Goal: Task Accomplishment & Management: Complete application form

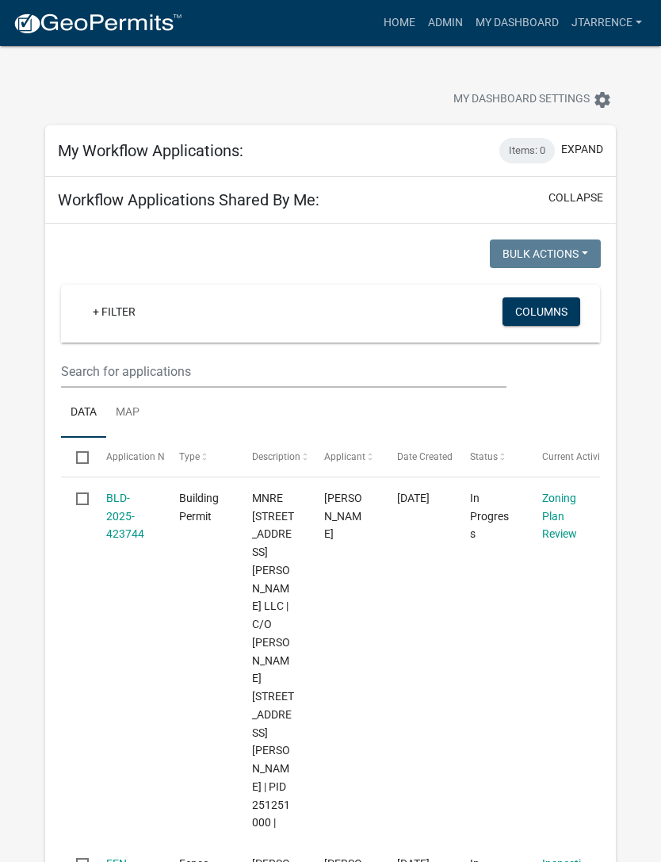
select select "3: 100"
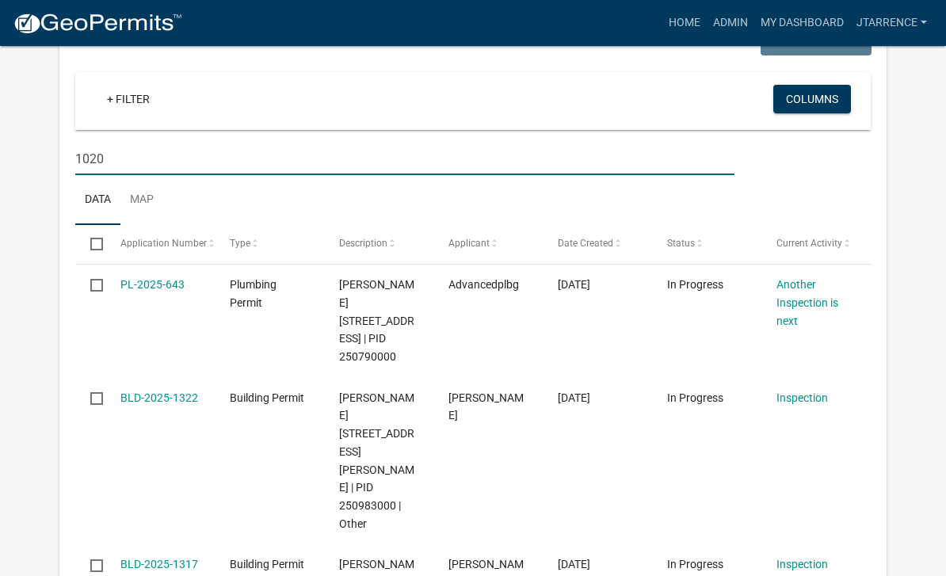
scroll to position [1128, 0]
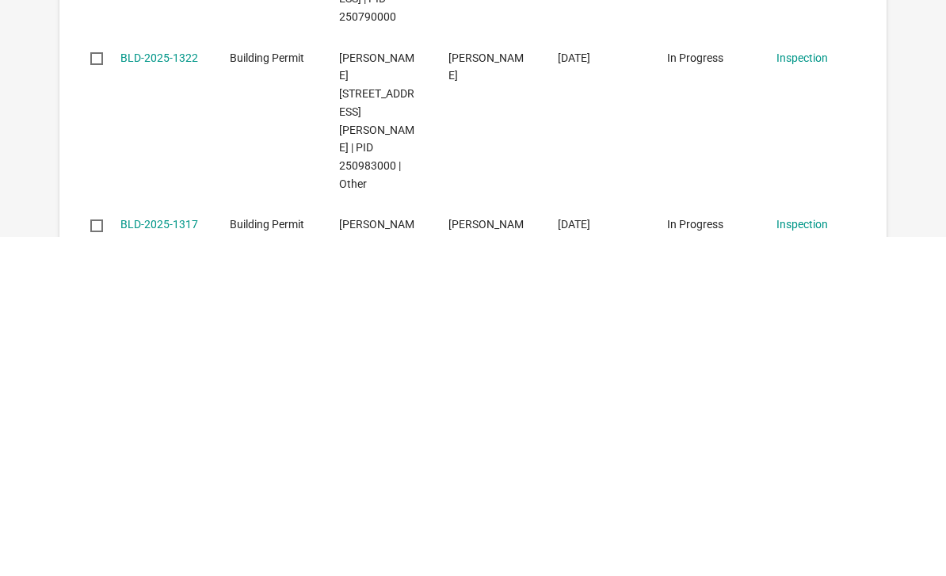
type input "1020"
click at [146, 557] on link "BLD-2025-1317" at bounding box center [159, 563] width 78 height 13
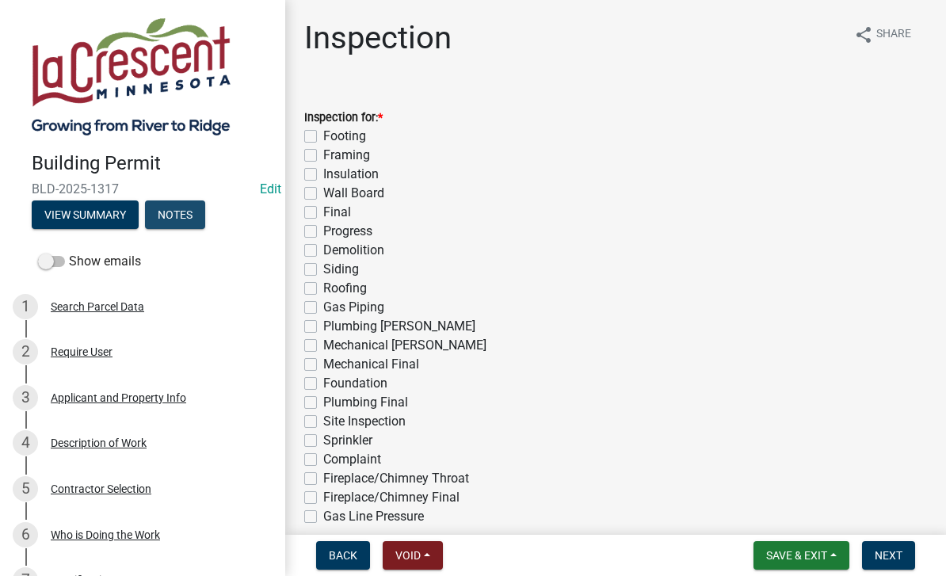
click at [178, 220] on button "Notes" at bounding box center [175, 215] width 60 height 29
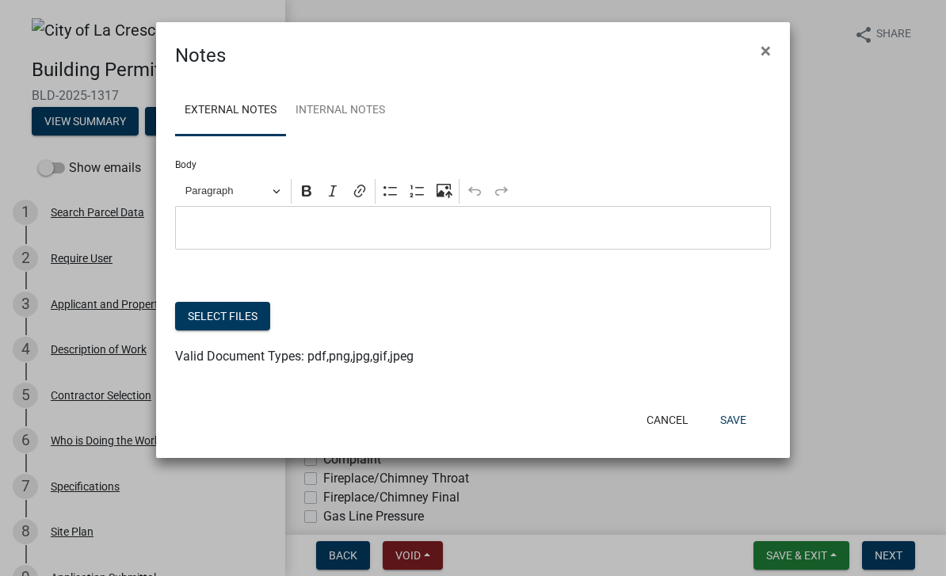
click at [239, 313] on button "Select files" at bounding box center [222, 316] width 95 height 29
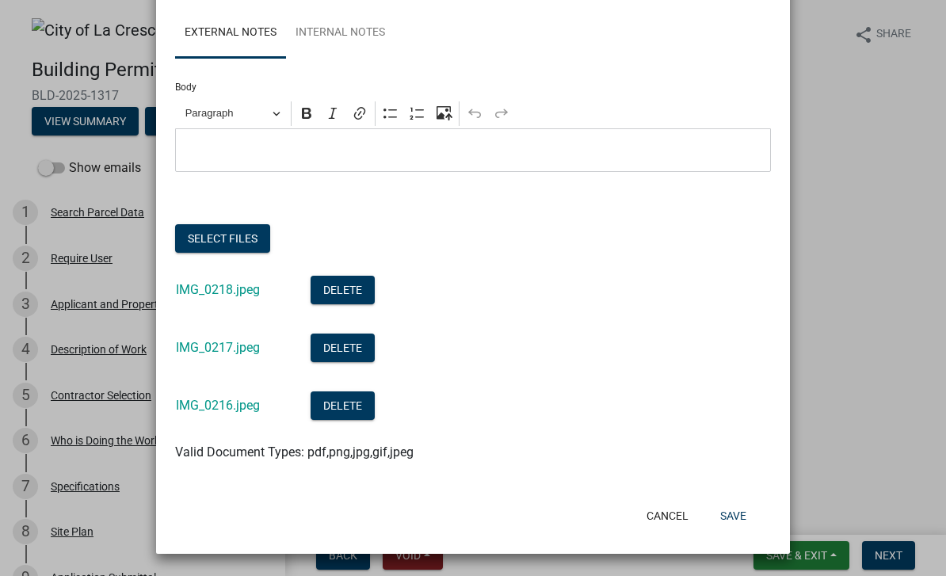
scroll to position [78, 0]
click at [660, 513] on button "Save" at bounding box center [734, 516] width 52 height 29
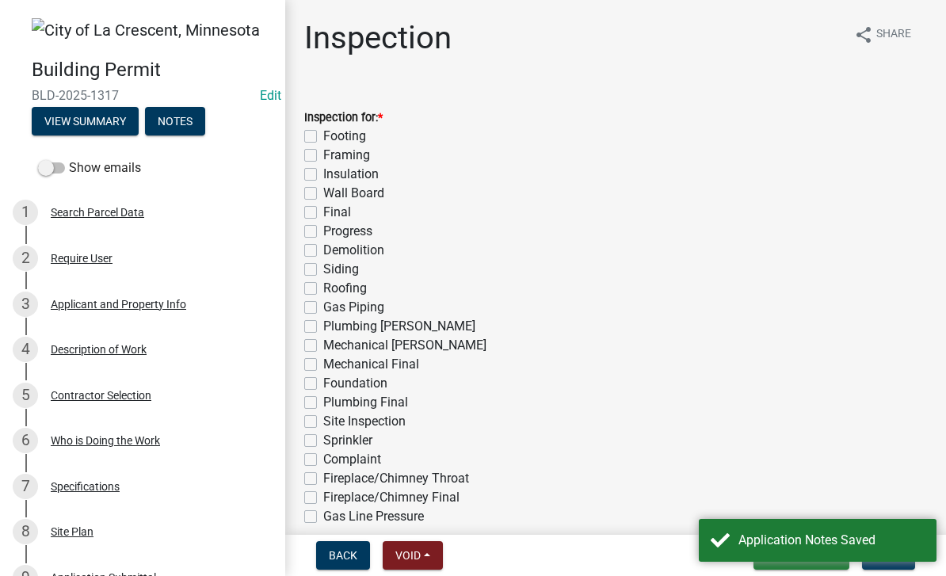
click at [323, 174] on label "Insulation" at bounding box center [350, 174] width 55 height 19
click at [323, 174] on input "Insulation" at bounding box center [328, 170] width 10 height 10
checkbox input "true"
checkbox input "false"
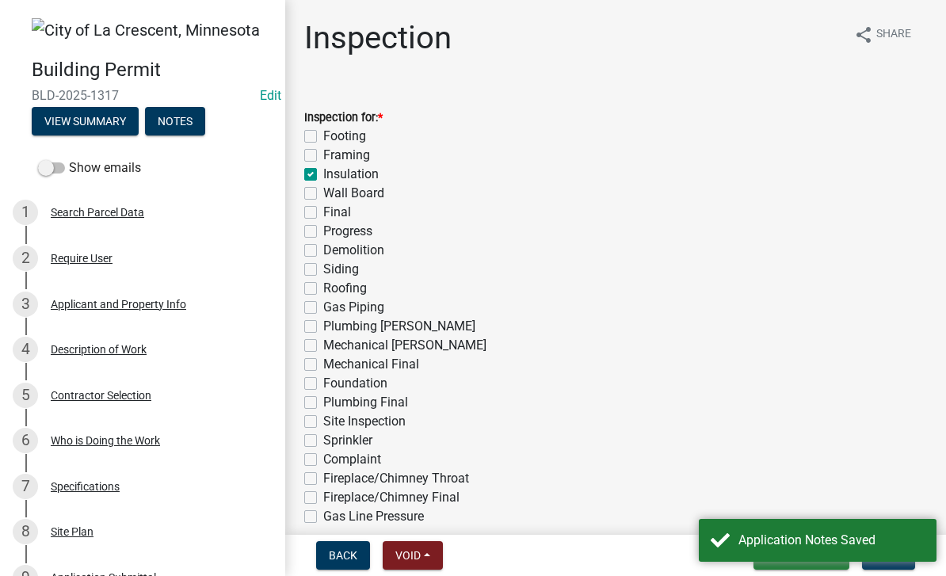
checkbox input "true"
checkbox input "false"
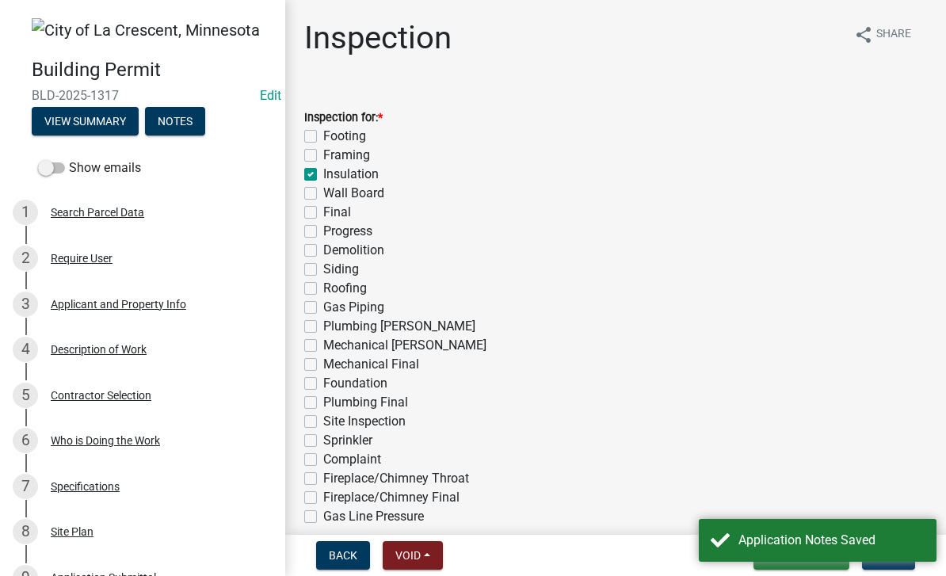
checkbox input "false"
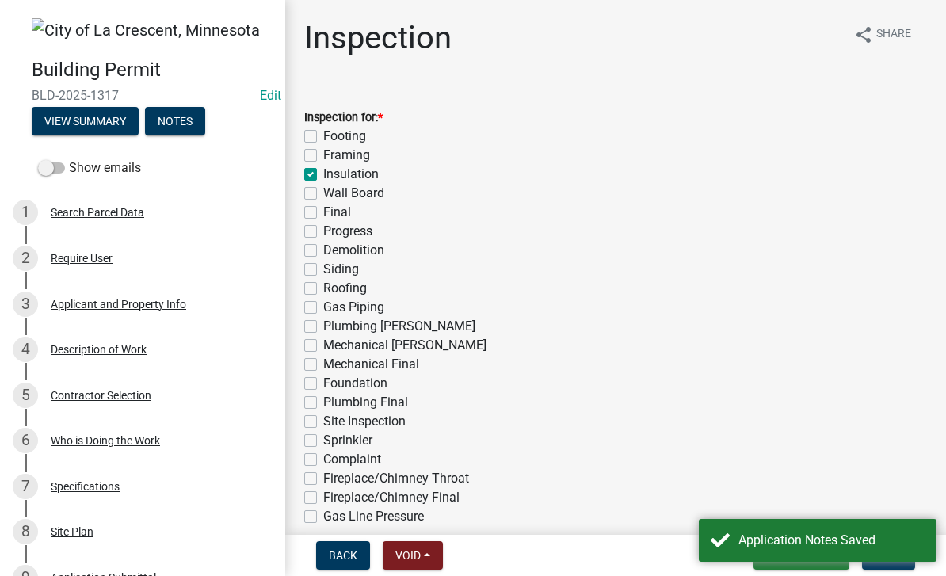
checkbox input "false"
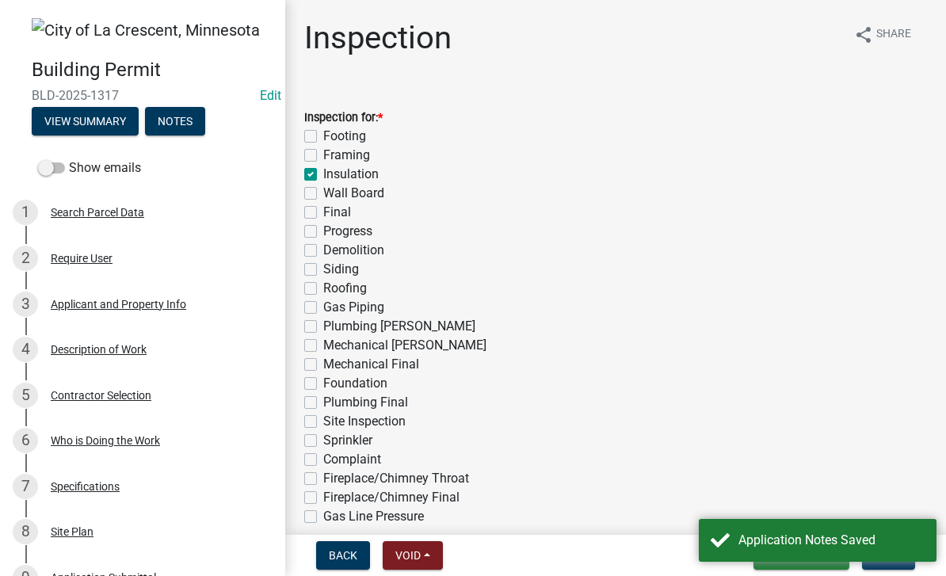
checkbox input "false"
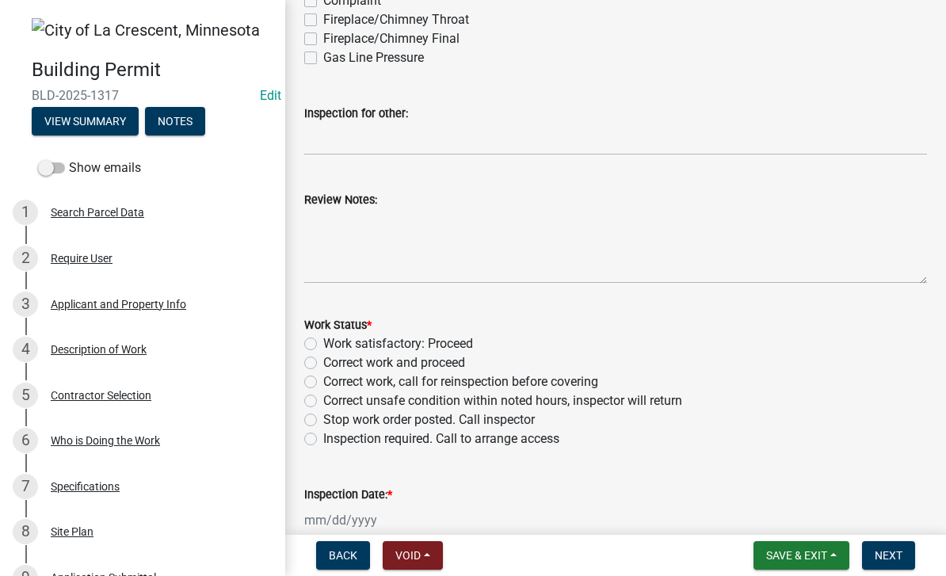
scroll to position [505, 0]
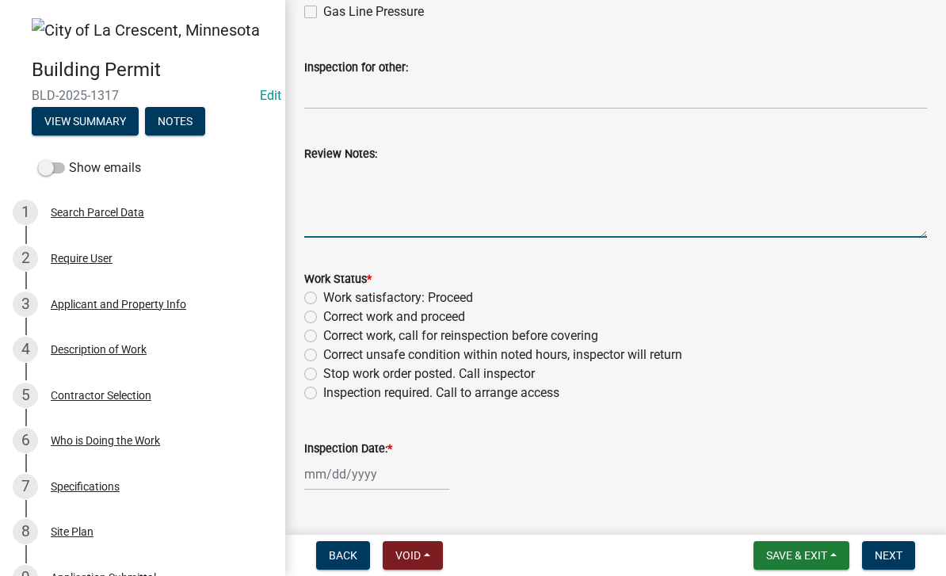
click at [410, 177] on textarea "Review Notes:" at bounding box center [615, 200] width 623 height 75
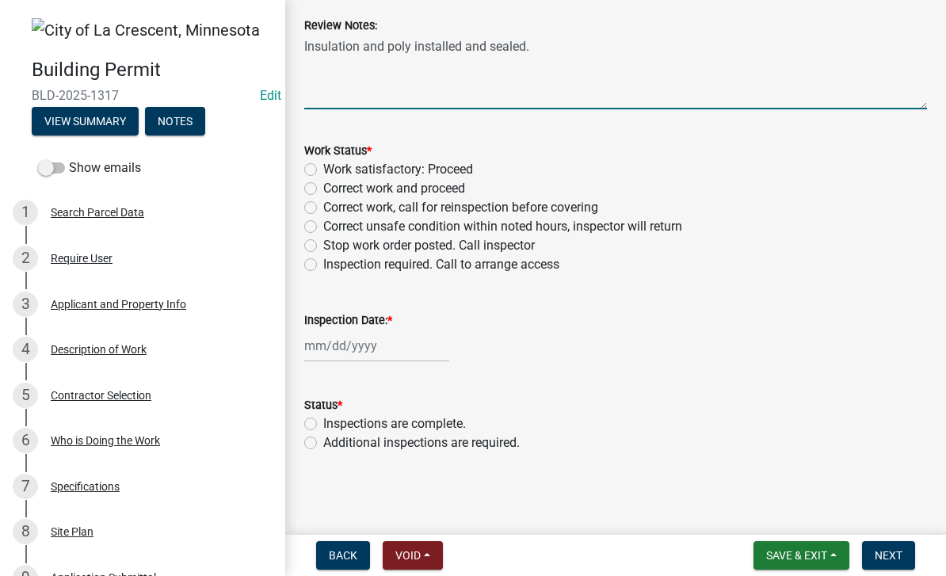
scroll to position [633, 0]
type textarea "Insulation and poly installed and sealed."
click at [447, 168] on label "Work satisfactory: Proceed" at bounding box center [398, 169] width 150 height 19
click at [334, 168] on input "Work satisfactory: Proceed" at bounding box center [328, 165] width 10 height 10
radio input "true"
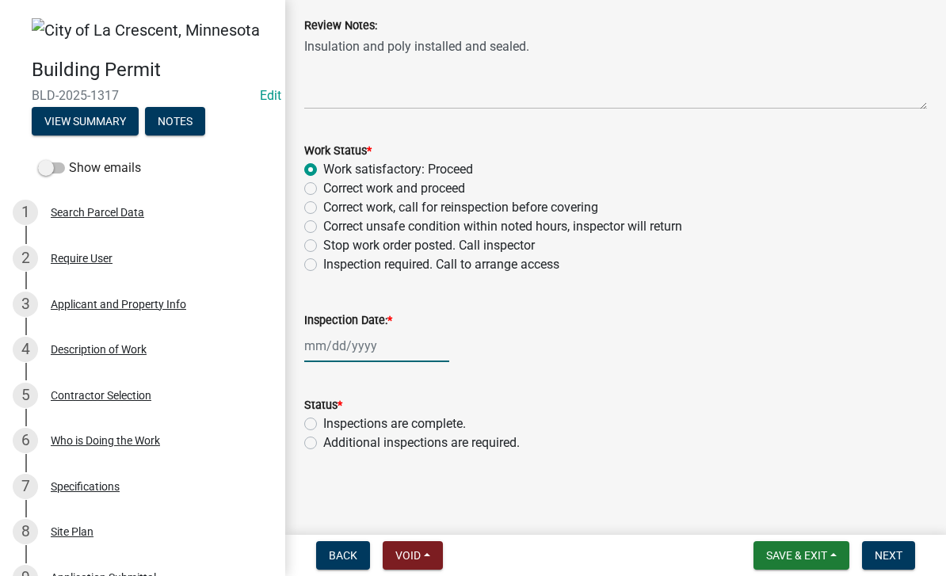
click at [355, 339] on div at bounding box center [376, 346] width 145 height 33
select select "10"
select select "2025"
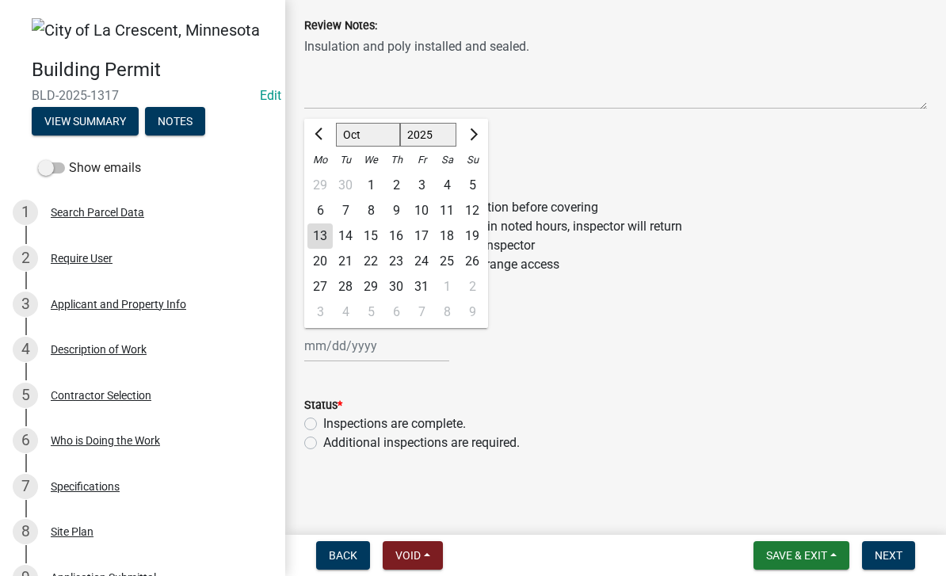
click at [319, 233] on div "13" at bounding box center [320, 236] width 25 height 25
type input "[DATE]"
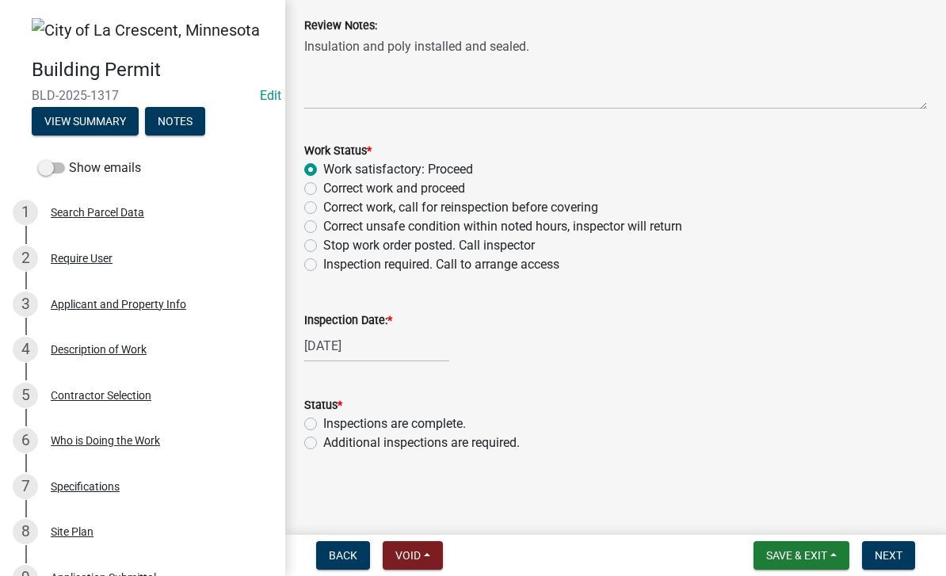
click at [454, 450] on label "Additional inspections are required." at bounding box center [421, 443] width 197 height 19
click at [334, 444] on input "Additional inspections are required." at bounding box center [328, 439] width 10 height 10
radio input "true"
click at [660, 550] on button "Next" at bounding box center [888, 555] width 53 height 29
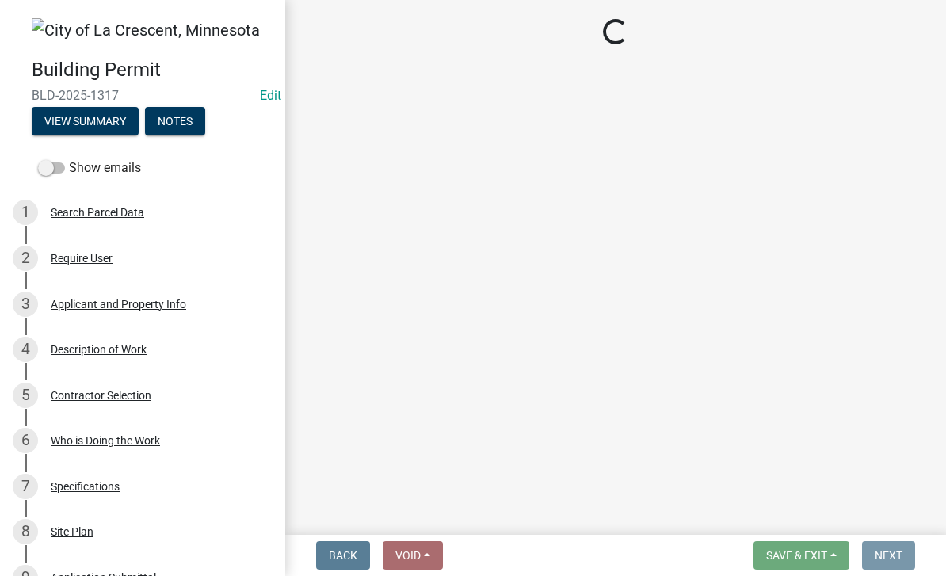
scroll to position [0, 0]
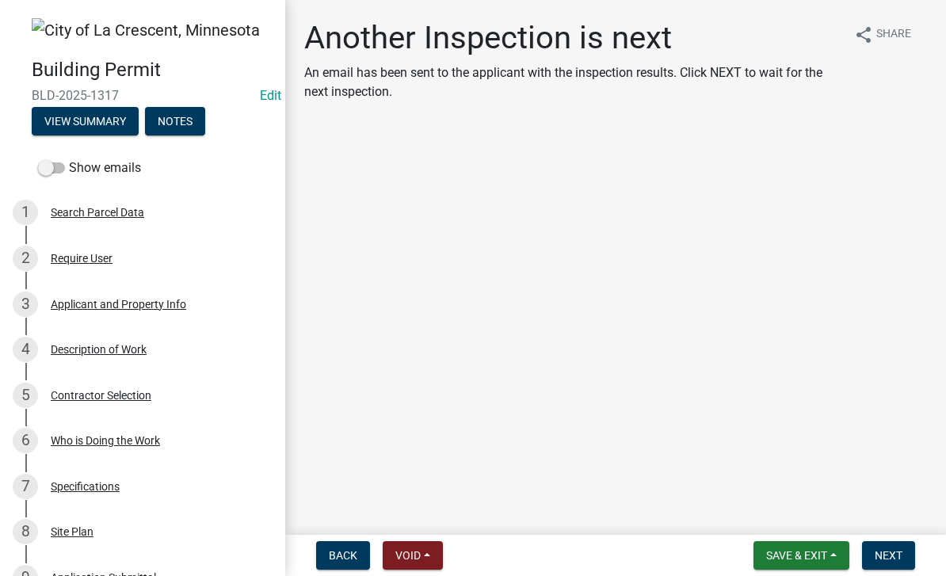
click at [660, 556] on span "Save & Exit" at bounding box center [797, 555] width 61 height 13
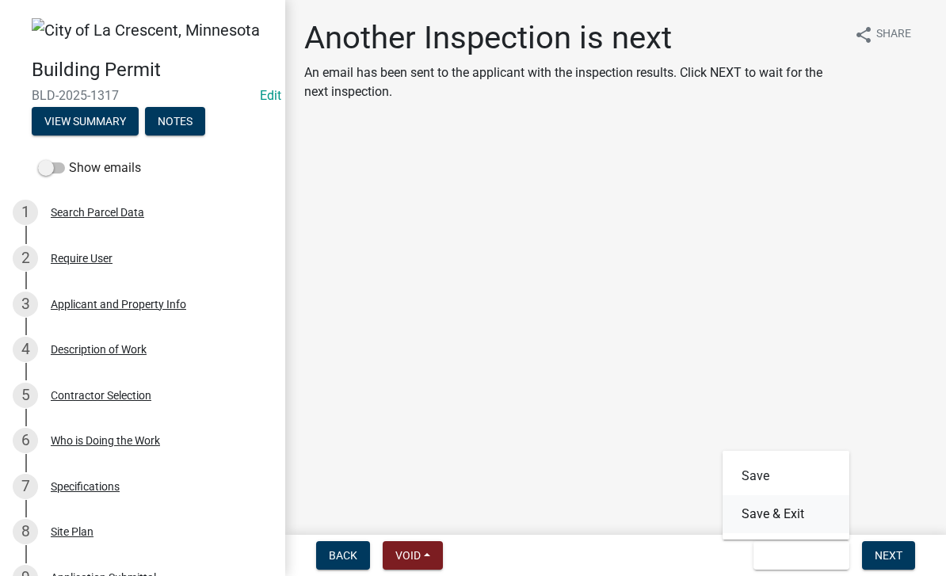
click at [660, 513] on button "Save & Exit" at bounding box center [786, 514] width 127 height 38
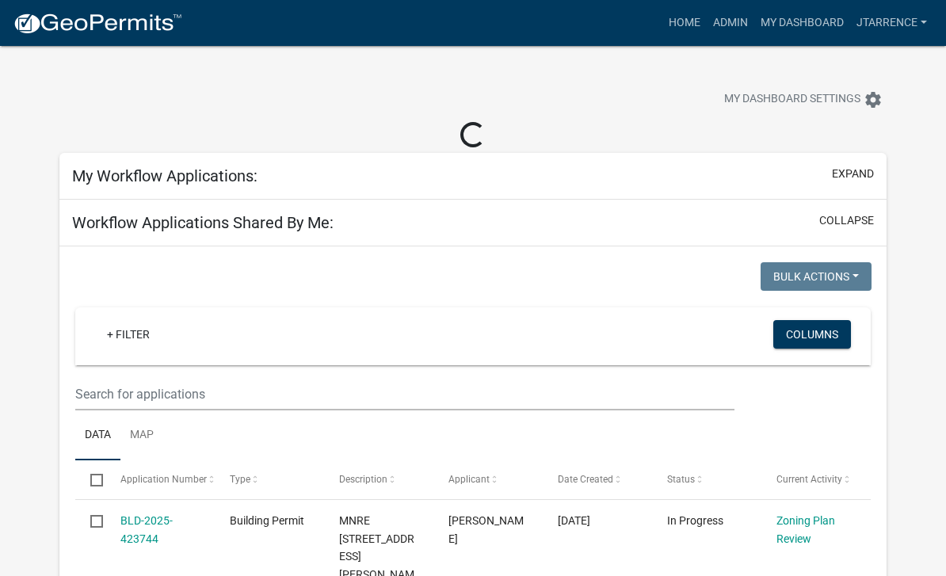
select select "3: 100"
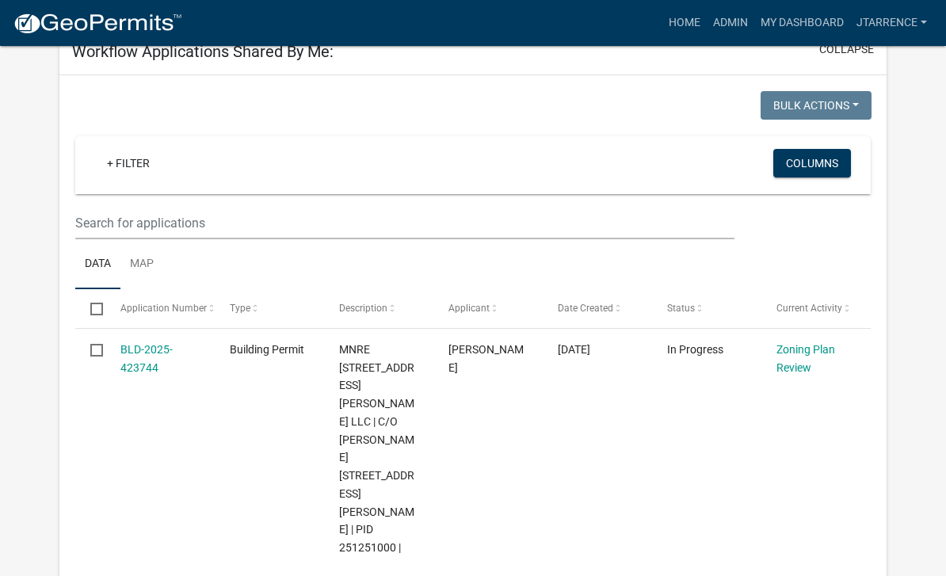
scroll to position [155, 0]
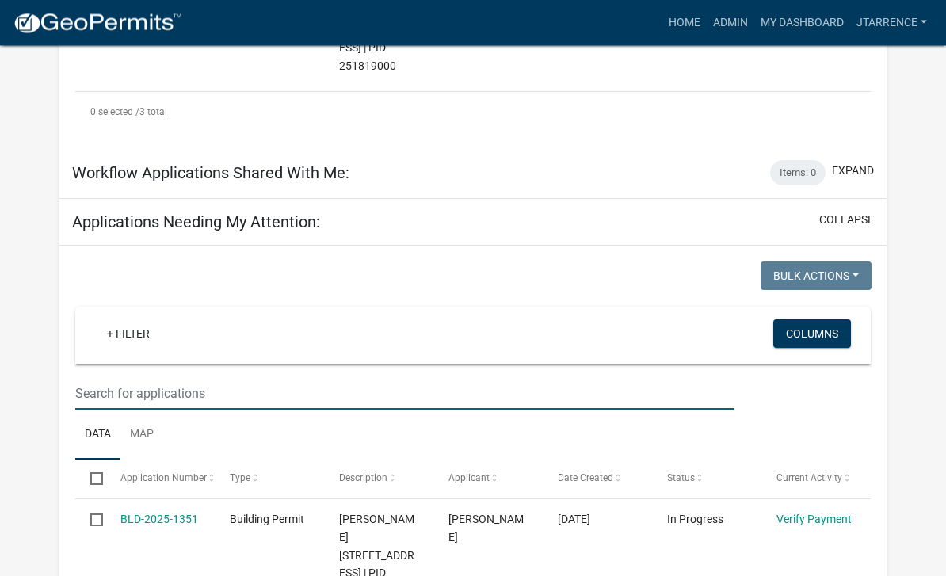
click at [177, 378] on input "text" at bounding box center [405, 394] width 660 height 33
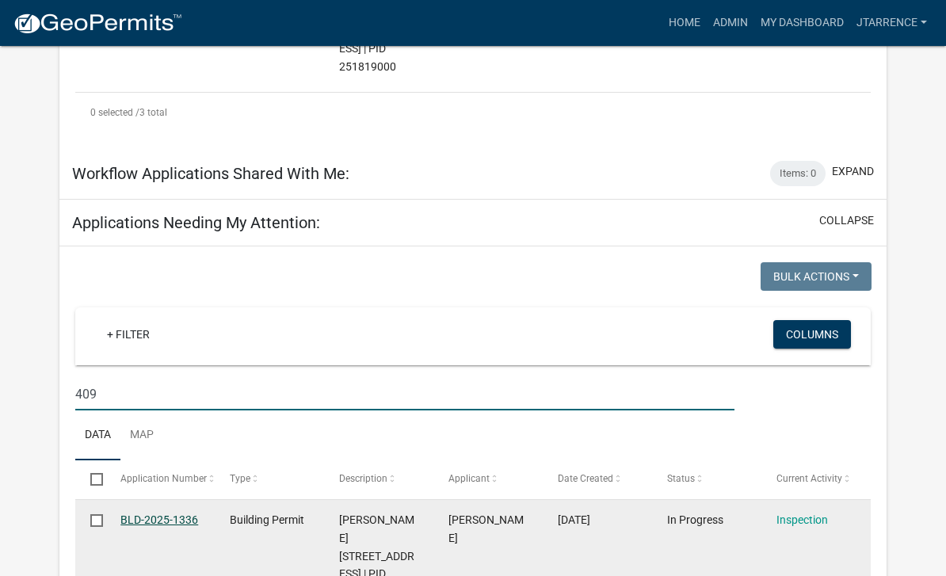
type input "409"
click at [167, 514] on link "BLD-2025-1336" at bounding box center [159, 520] width 78 height 13
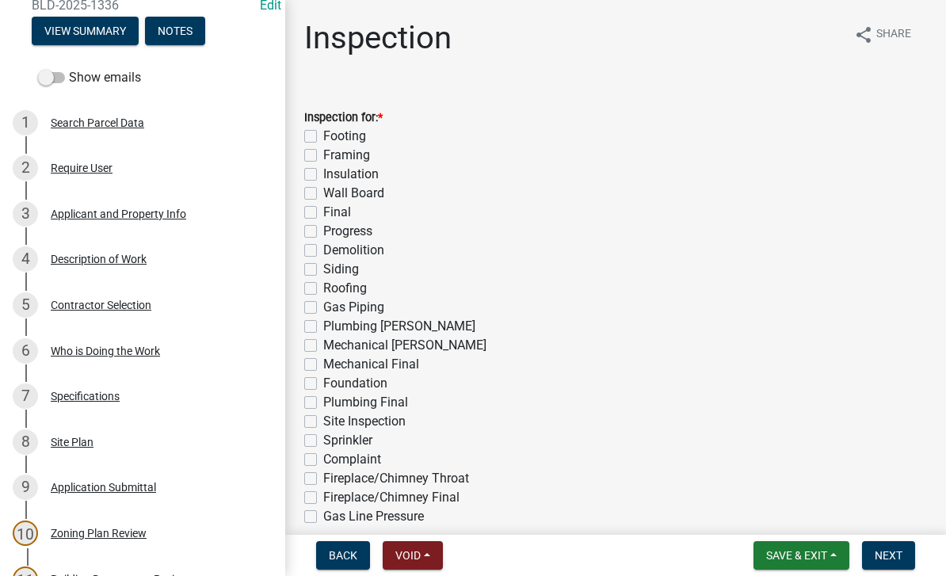
scroll to position [182, 0]
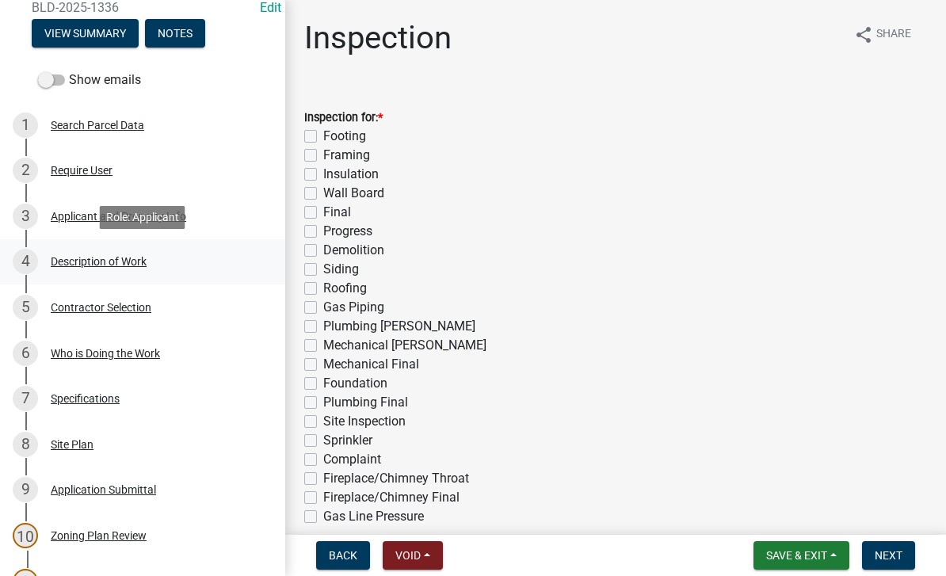
click at [169, 263] on div "4 Description of Work" at bounding box center [136, 261] width 247 height 25
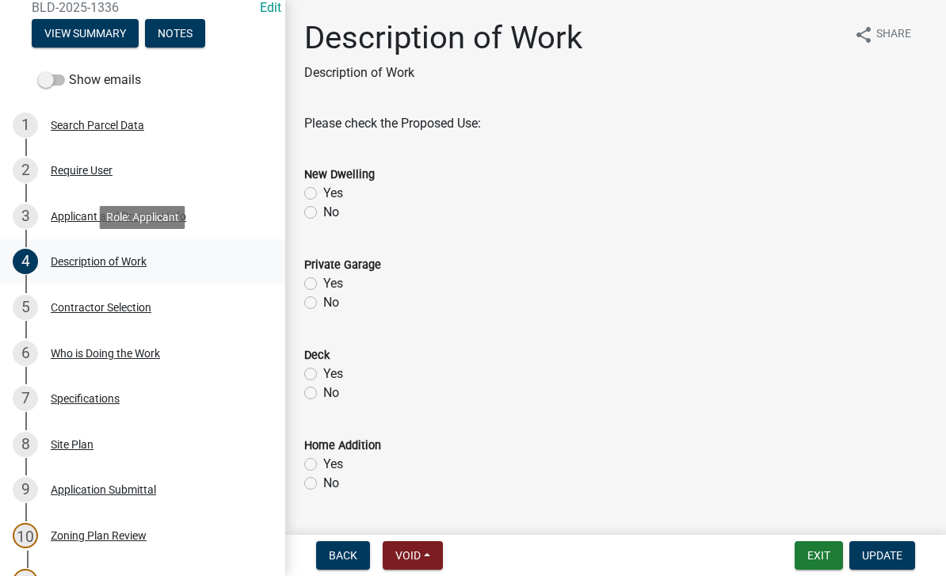
scroll to position [0, 0]
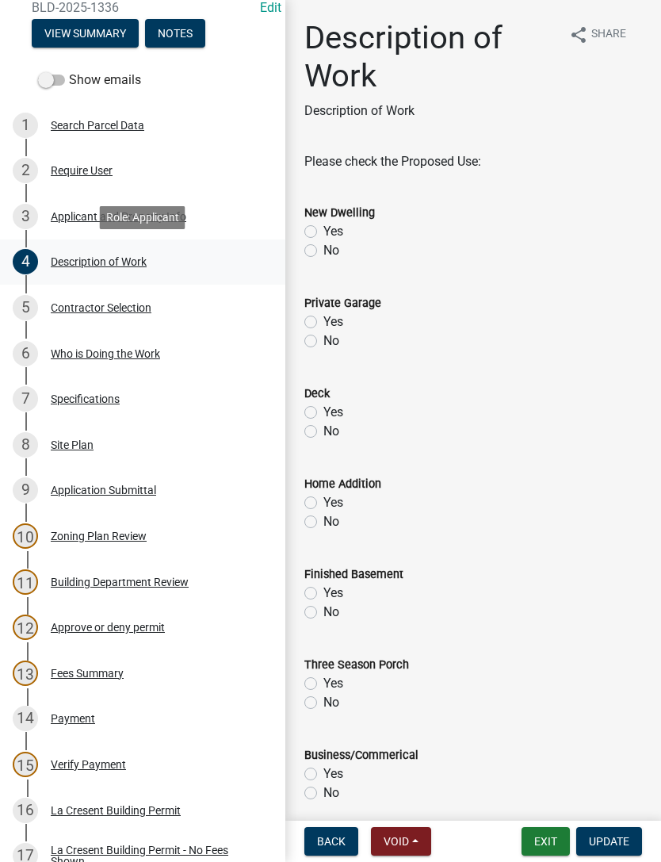
click at [180, 33] on button "Notes" at bounding box center [175, 33] width 60 height 29
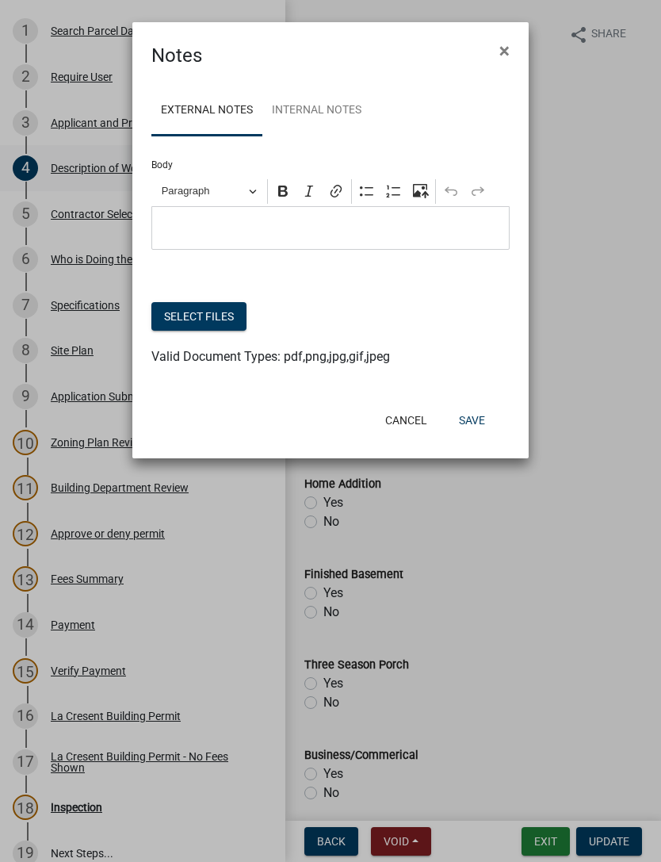
click at [215, 319] on button "Select files" at bounding box center [198, 316] width 95 height 29
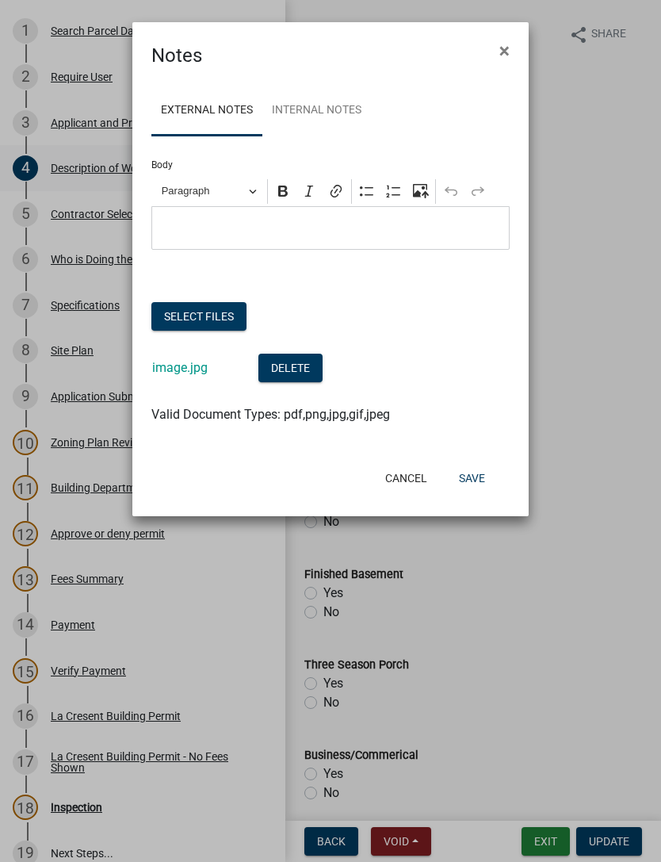
click at [222, 315] on button "Select files" at bounding box center [198, 316] width 95 height 29
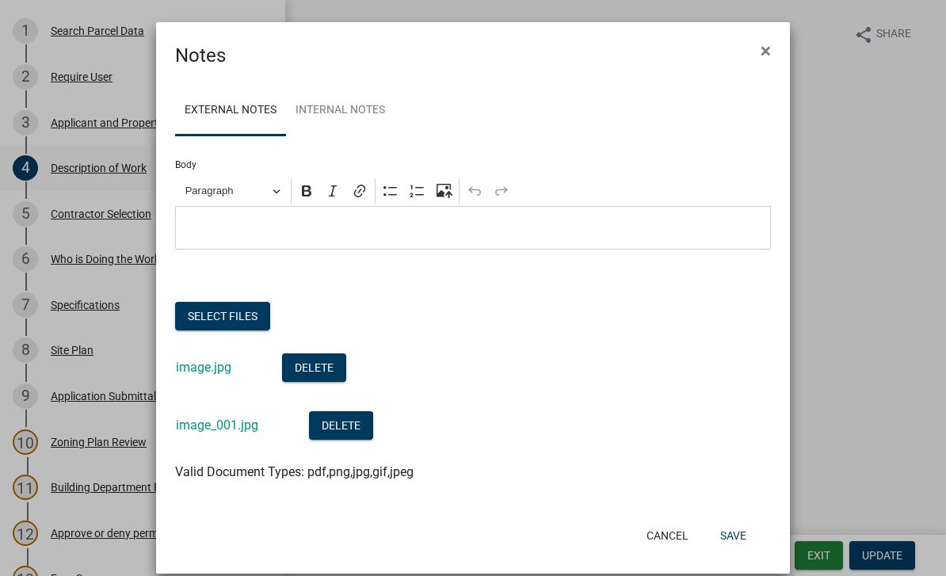
click at [740, 542] on button "Save" at bounding box center [734, 536] width 52 height 29
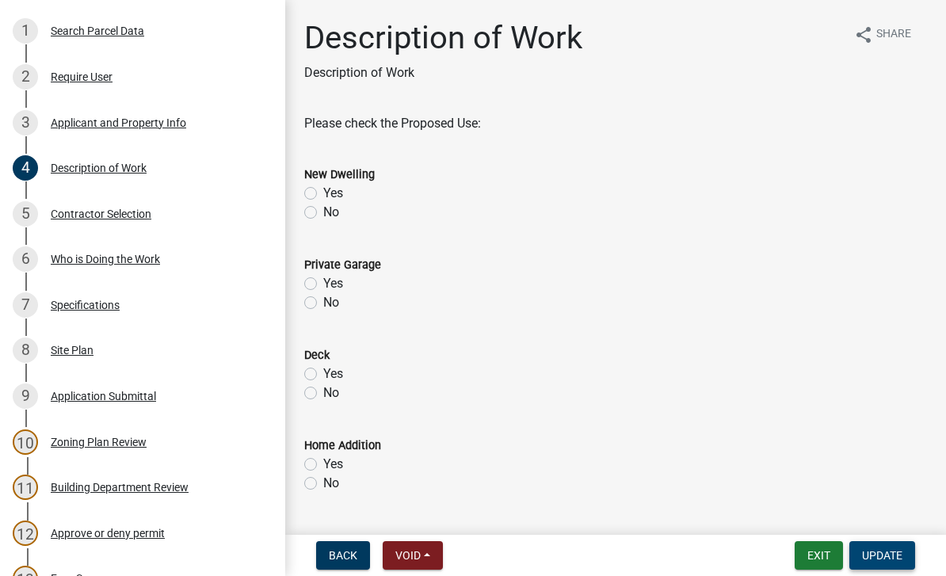
click at [889, 554] on span "Update" at bounding box center [882, 555] width 40 height 13
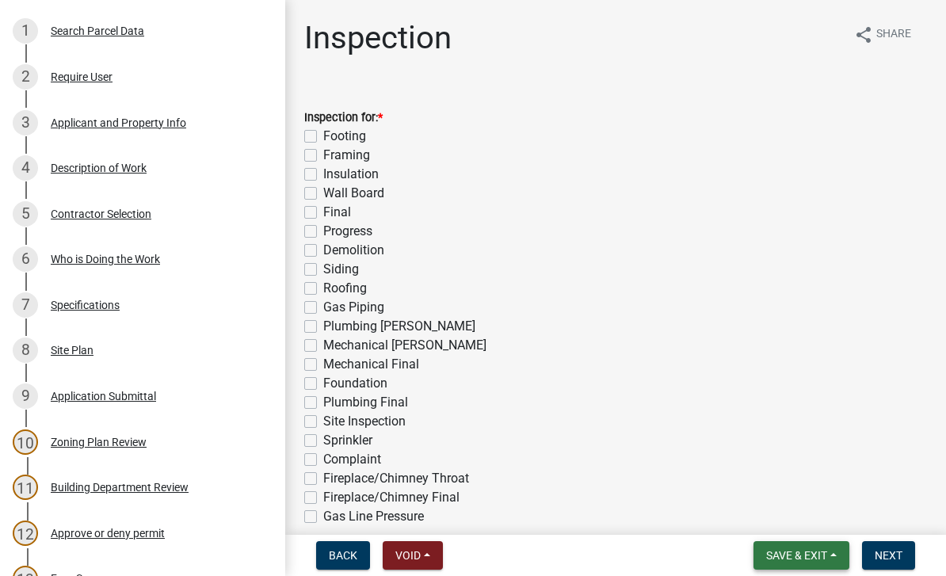
click at [803, 553] on span "Save & Exit" at bounding box center [797, 555] width 61 height 13
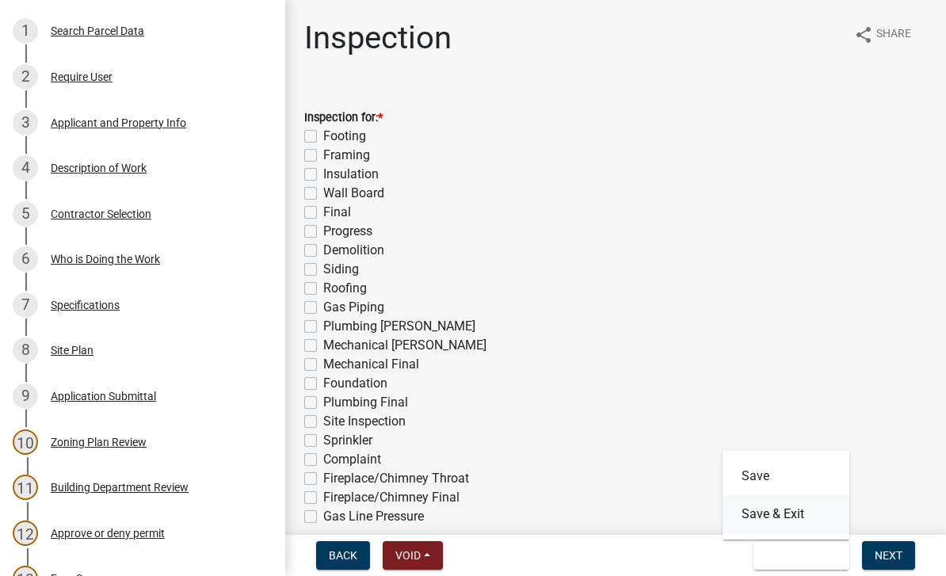
click at [817, 514] on button "Save & Exit" at bounding box center [786, 514] width 127 height 38
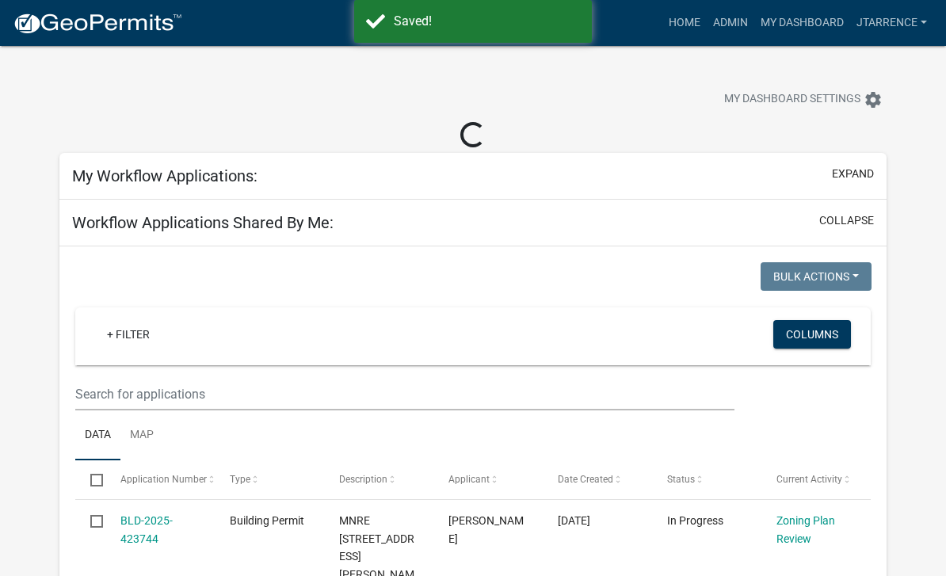
select select "3: 100"
